Goal: Check status: Check status

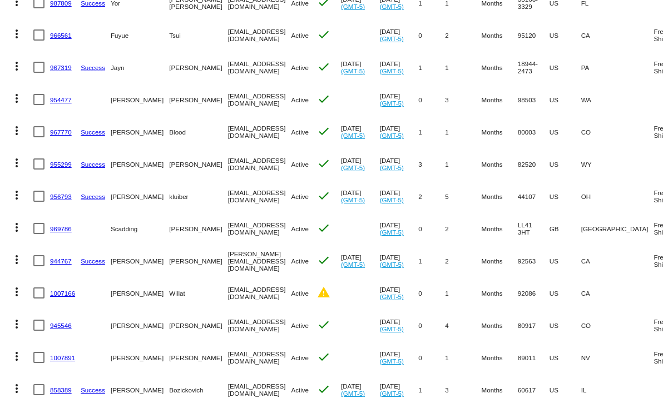
scroll to position [415, 0]
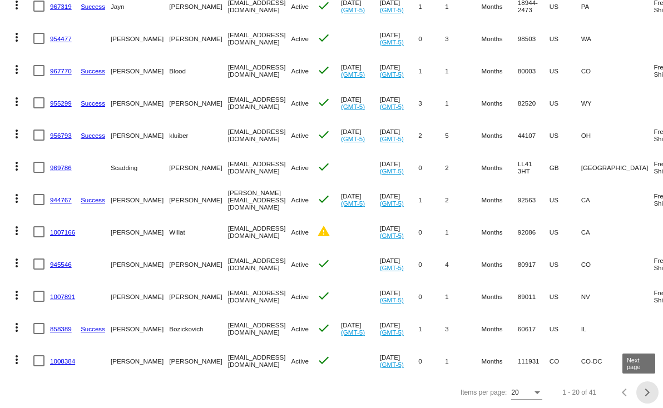
click at [642, 393] on span "Next page" at bounding box center [647, 393] width 22 height 6
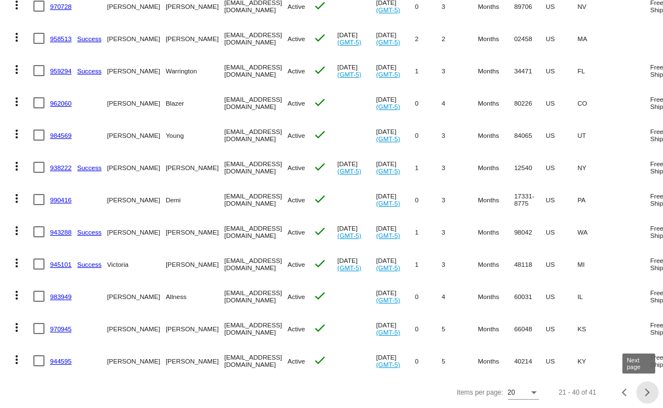
click at [640, 395] on button "Next page" at bounding box center [647, 392] width 22 height 22
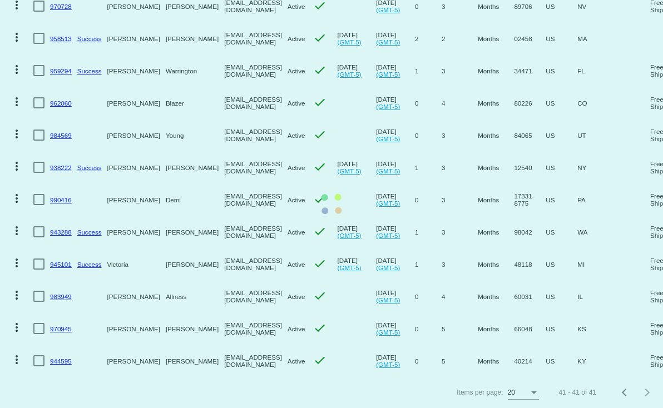
scroll to position [0, 0]
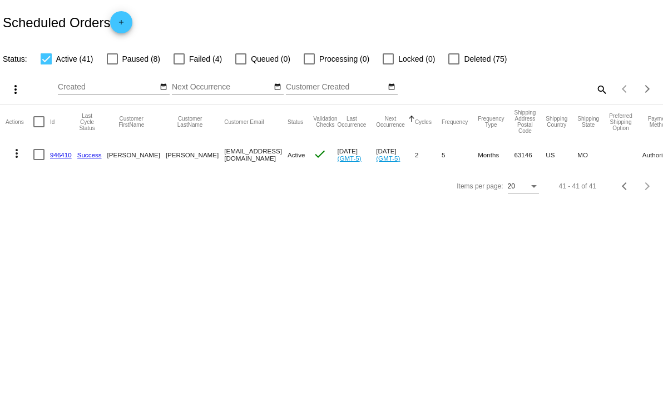
click at [45, 61] on div at bounding box center [46, 58] width 11 height 11
click at [46, 64] on input "Active (41)" at bounding box center [46, 64] width 1 height 1
checkbox input "false"
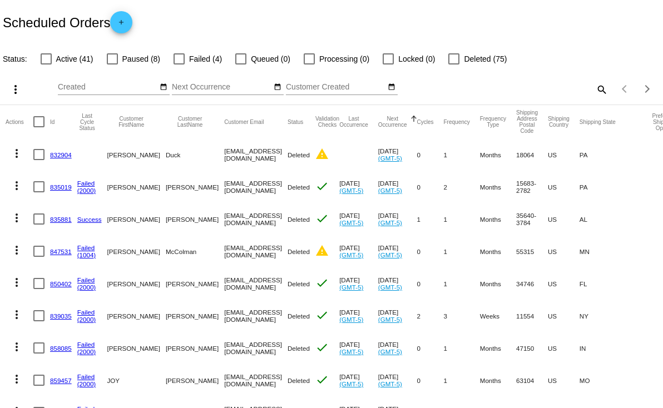
click at [594, 93] on mat-icon "search" at bounding box center [600, 89] width 13 height 17
click at [547, 90] on input "Search" at bounding box center [524, 87] width 165 height 9
paste input "[EMAIL_ADDRESS][DOMAIN_NAME]"
type input "[EMAIL_ADDRESS][DOMAIN_NAME]"
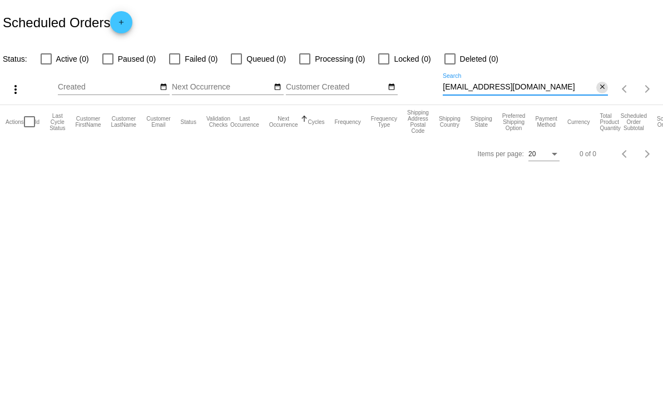
click at [605, 88] on button "close" at bounding box center [602, 88] width 12 height 12
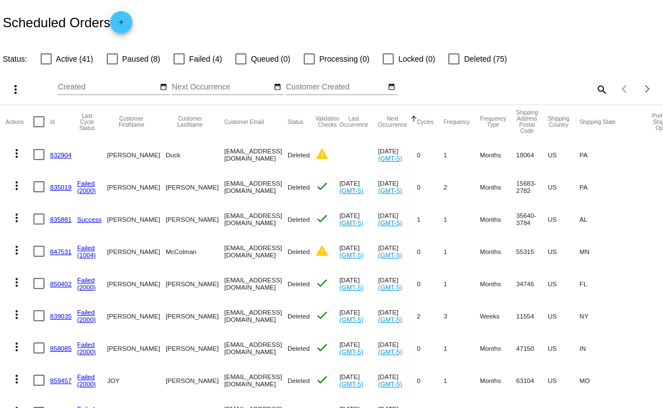
click at [63, 59] on span "Active (41)" at bounding box center [74, 58] width 37 height 13
click at [46, 64] on input "Active (41)" at bounding box center [46, 64] width 1 height 1
checkbox input "true"
